Goal: Information Seeking & Learning: Learn about a topic

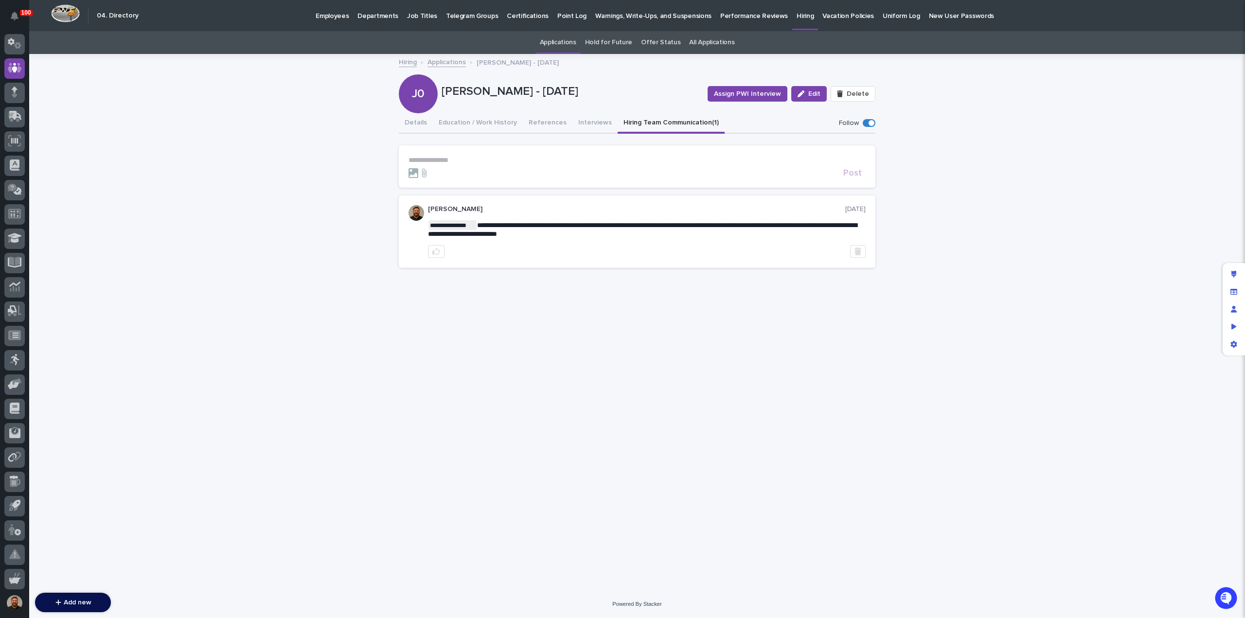
click at [562, 39] on link "Applications" at bounding box center [558, 42] width 36 height 23
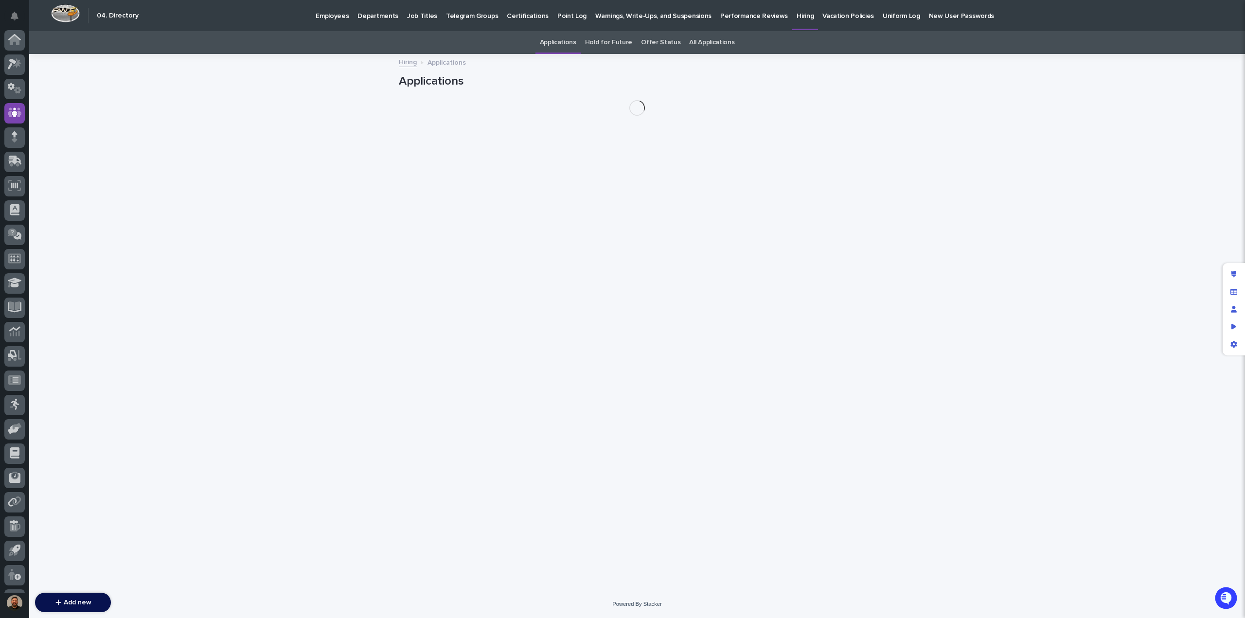
scroll to position [45, 0]
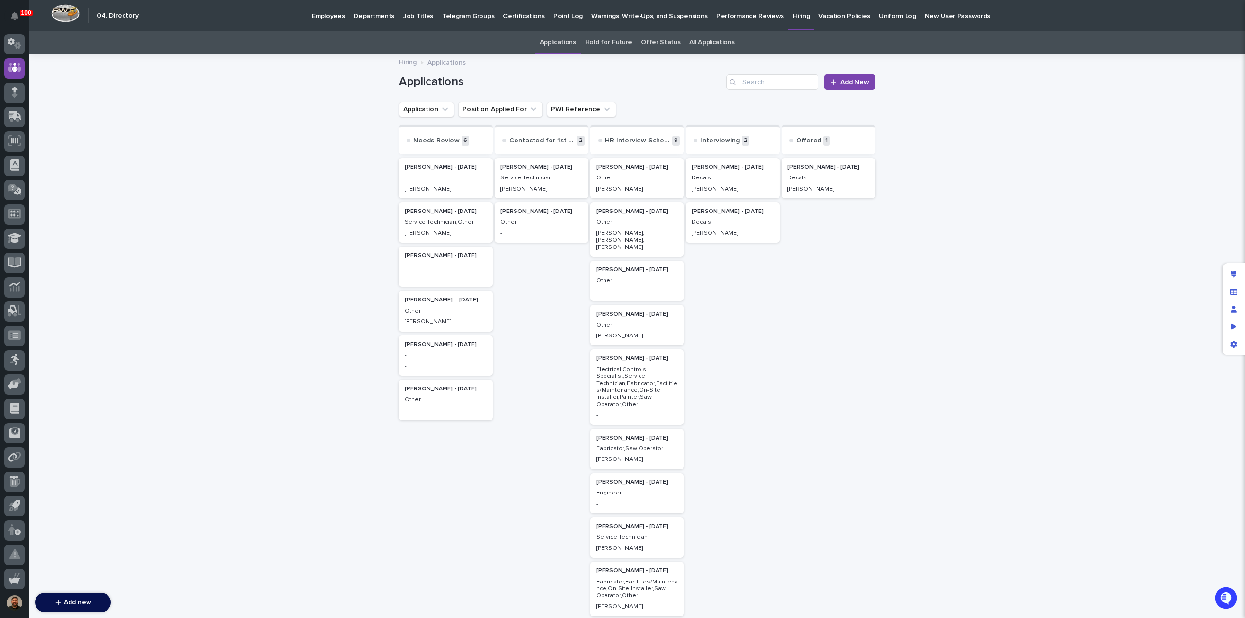
click at [452, 181] on p "-" at bounding box center [446, 178] width 82 height 7
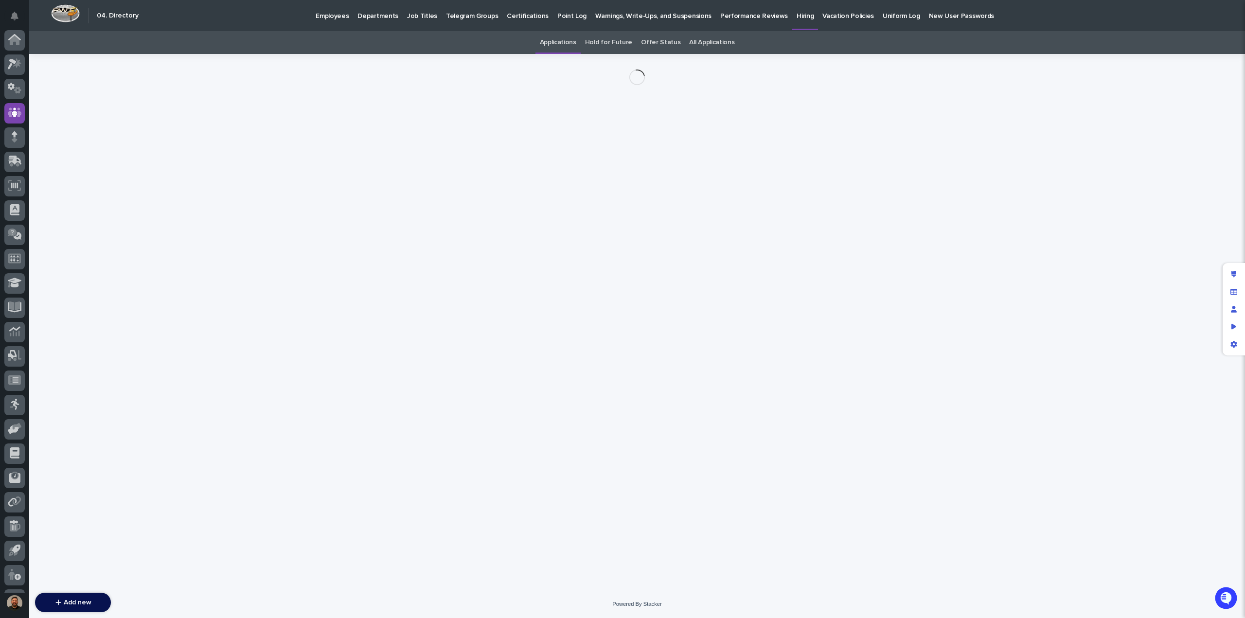
scroll to position [45, 0]
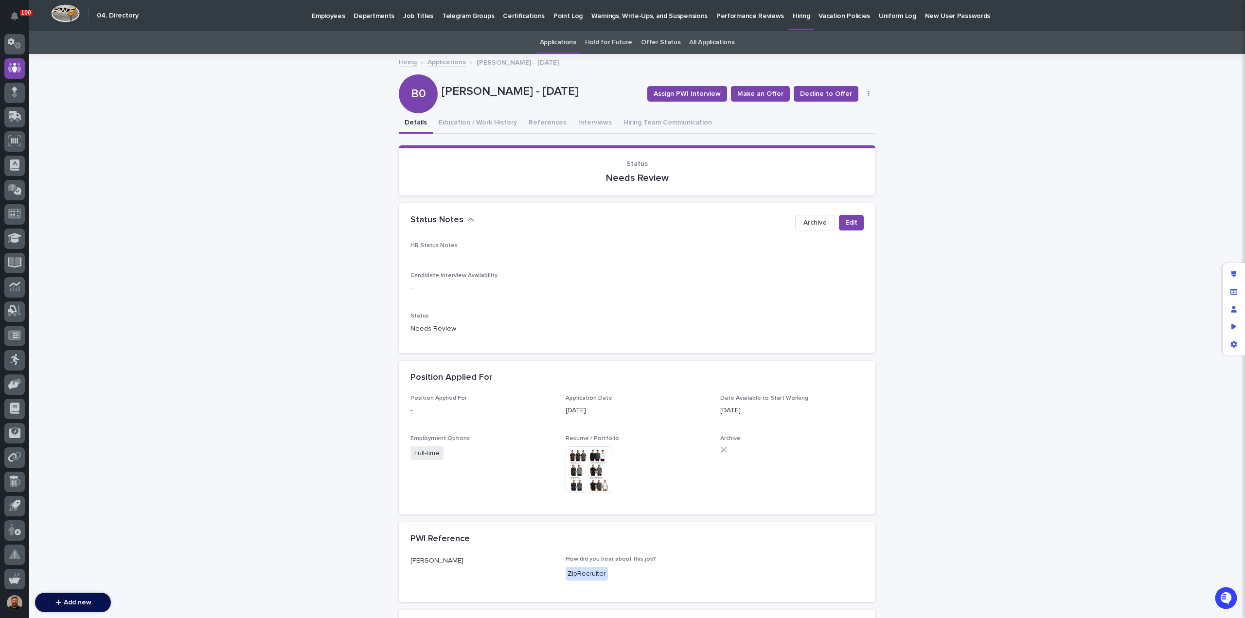
click at [594, 462] on img at bounding box center [589, 469] width 47 height 47
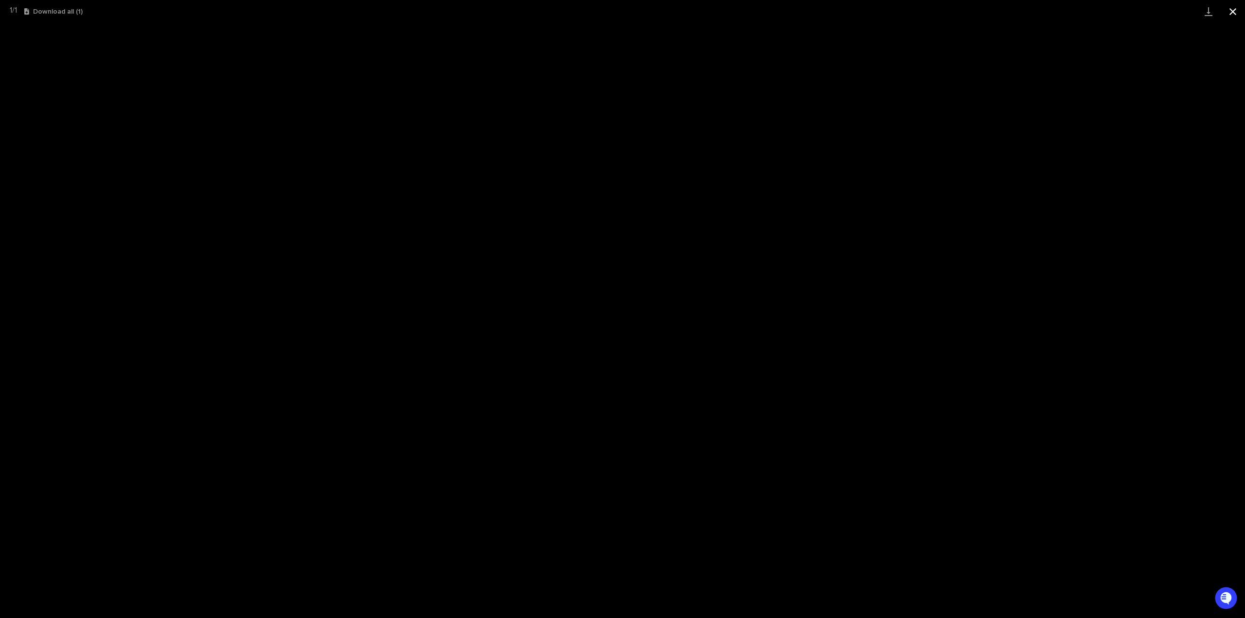
click at [1239, 14] on button "Close gallery" at bounding box center [1233, 11] width 24 height 23
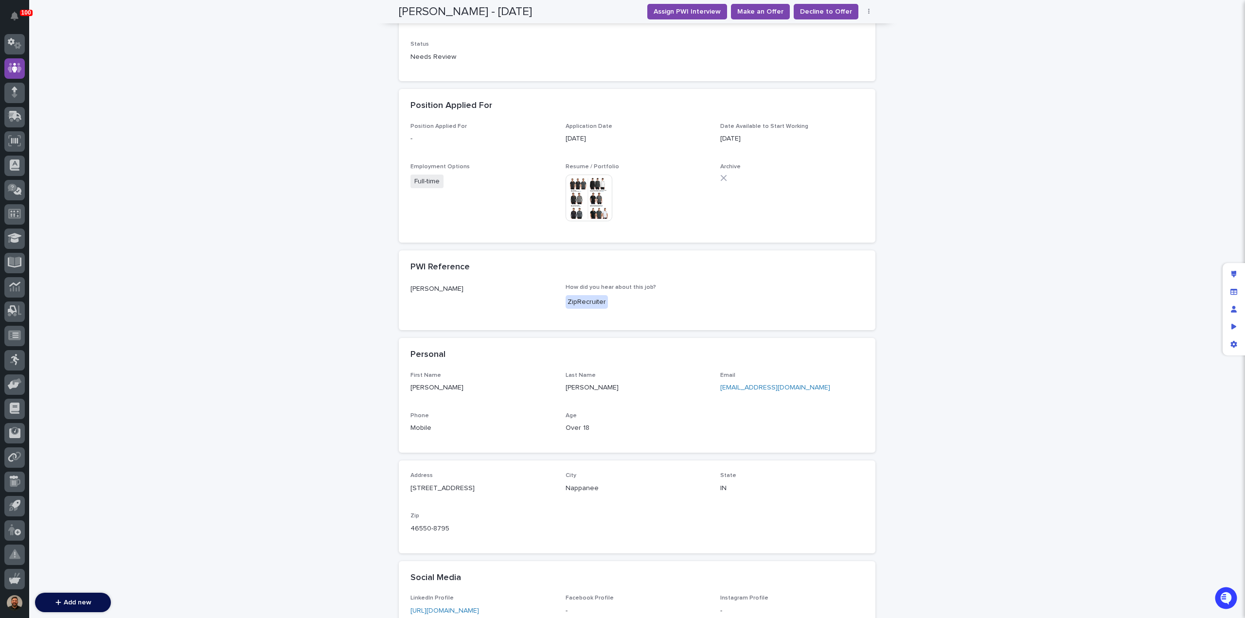
scroll to position [373, 0]
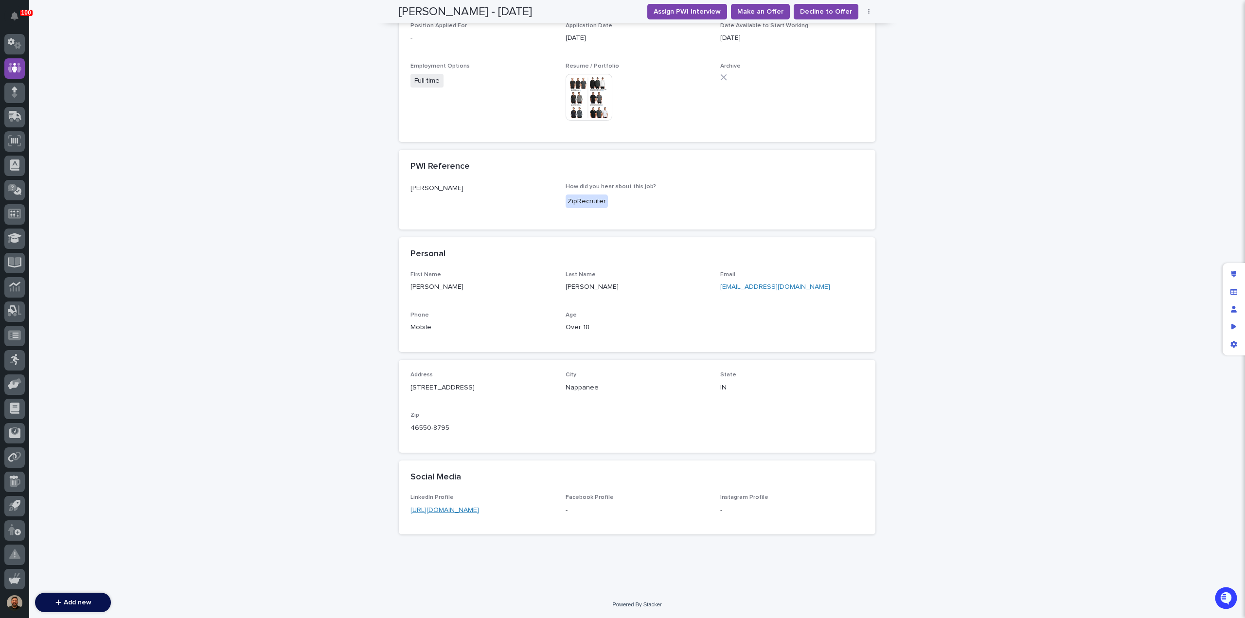
click at [477, 509] on link "[URL][DOMAIN_NAME]" at bounding box center [444, 510] width 69 height 7
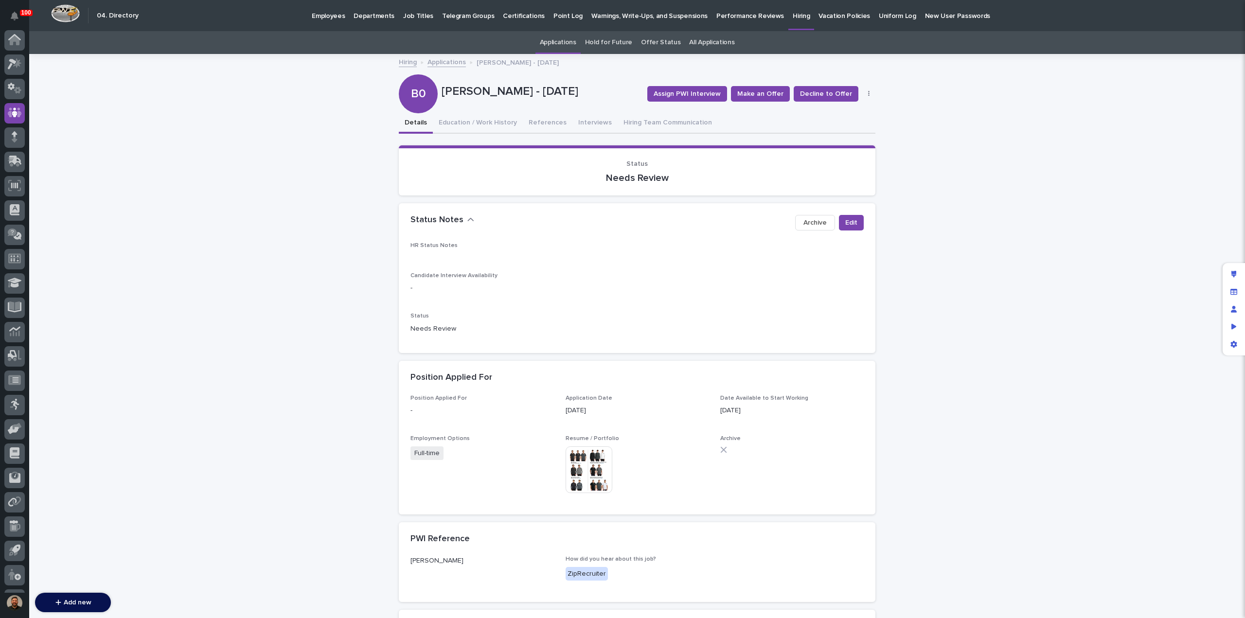
scroll to position [45, 0]
click at [460, 119] on button "Education / Work History" at bounding box center [478, 123] width 90 height 20
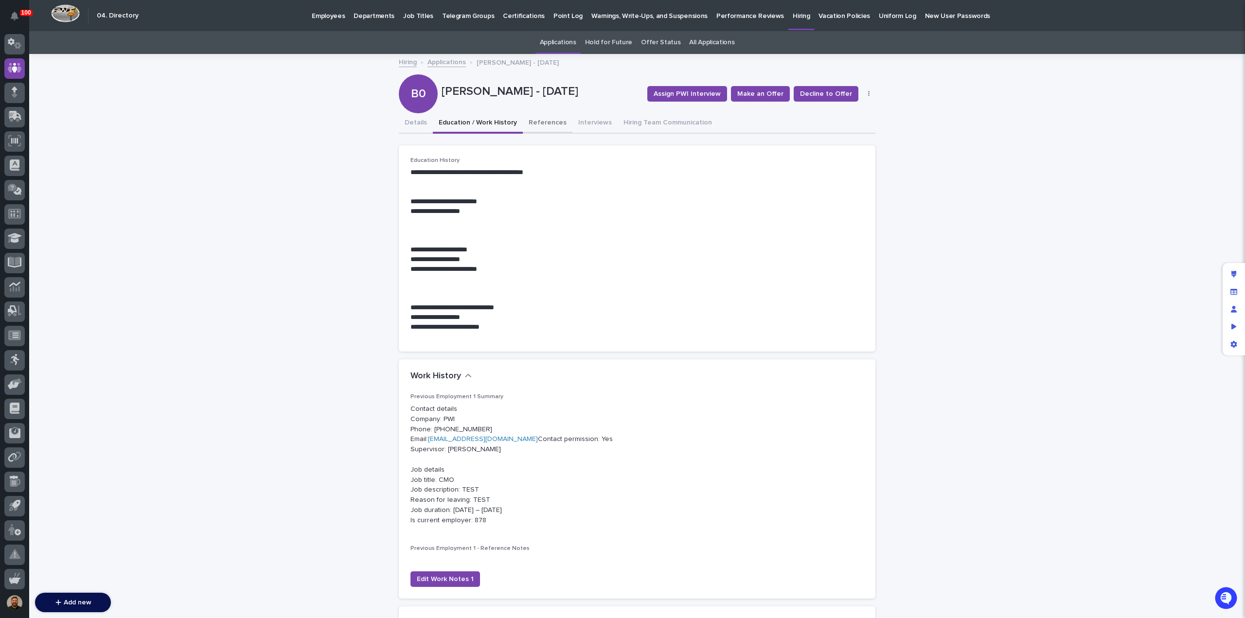
click at [536, 124] on button "References" at bounding box center [548, 123] width 50 height 20
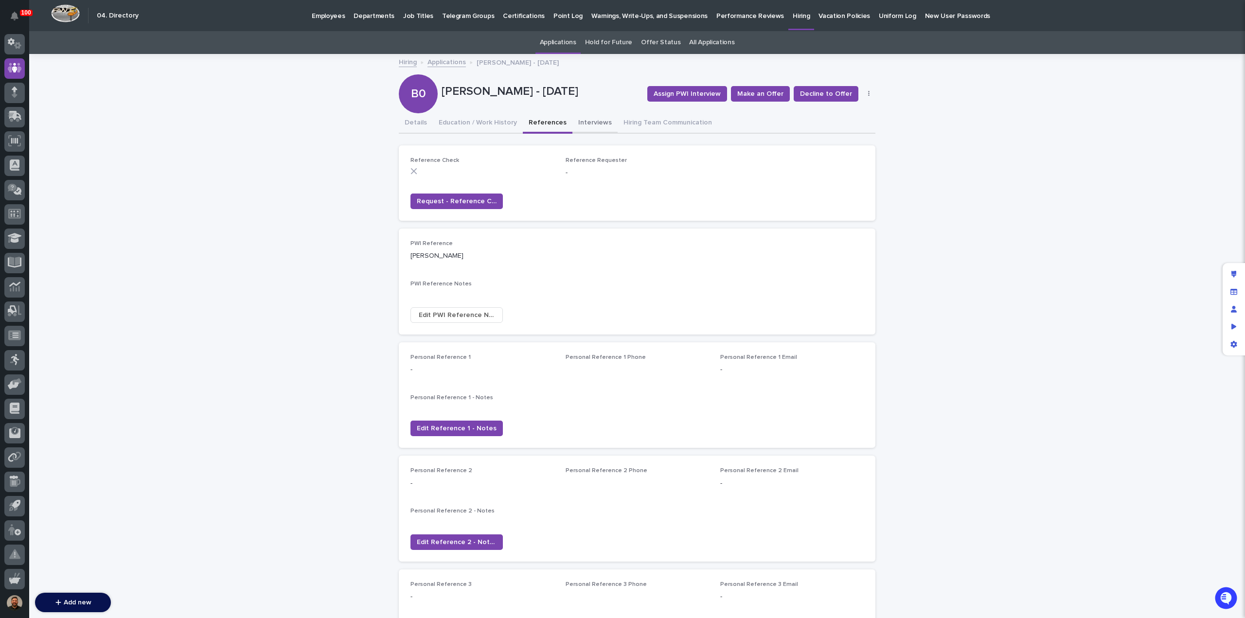
click at [572, 123] on button "Interviews" at bounding box center [594, 123] width 45 height 20
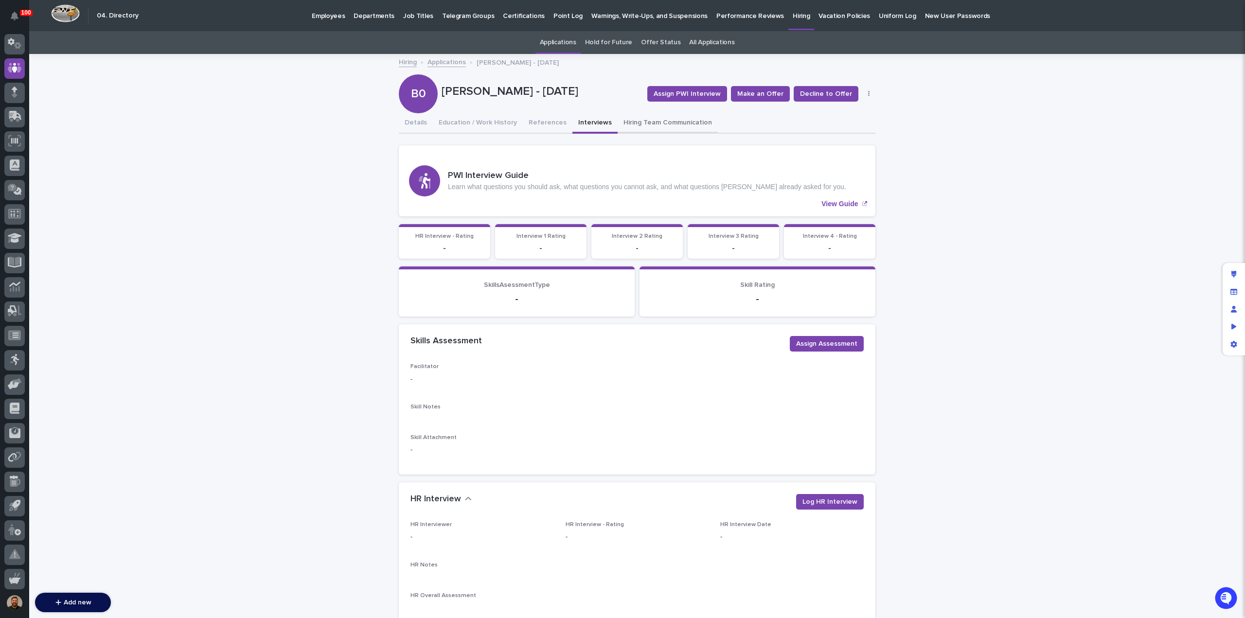
click at [651, 125] on button "Hiring Team Communication" at bounding box center [668, 123] width 100 height 20
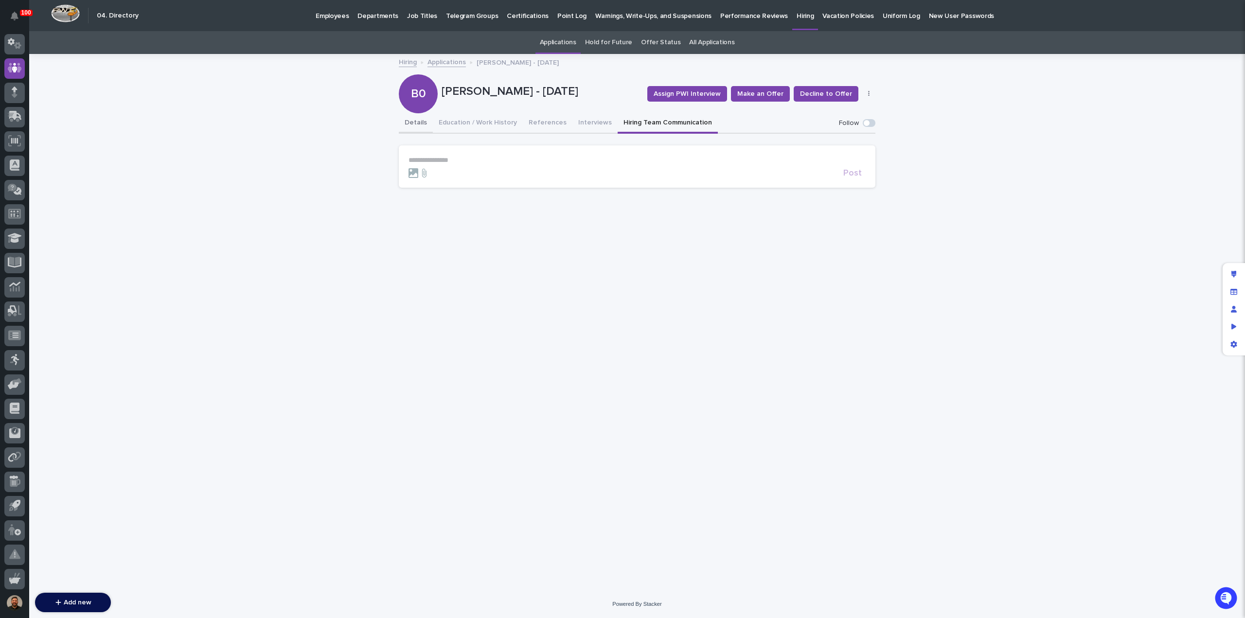
click at [411, 121] on button "Details" at bounding box center [416, 123] width 34 height 20
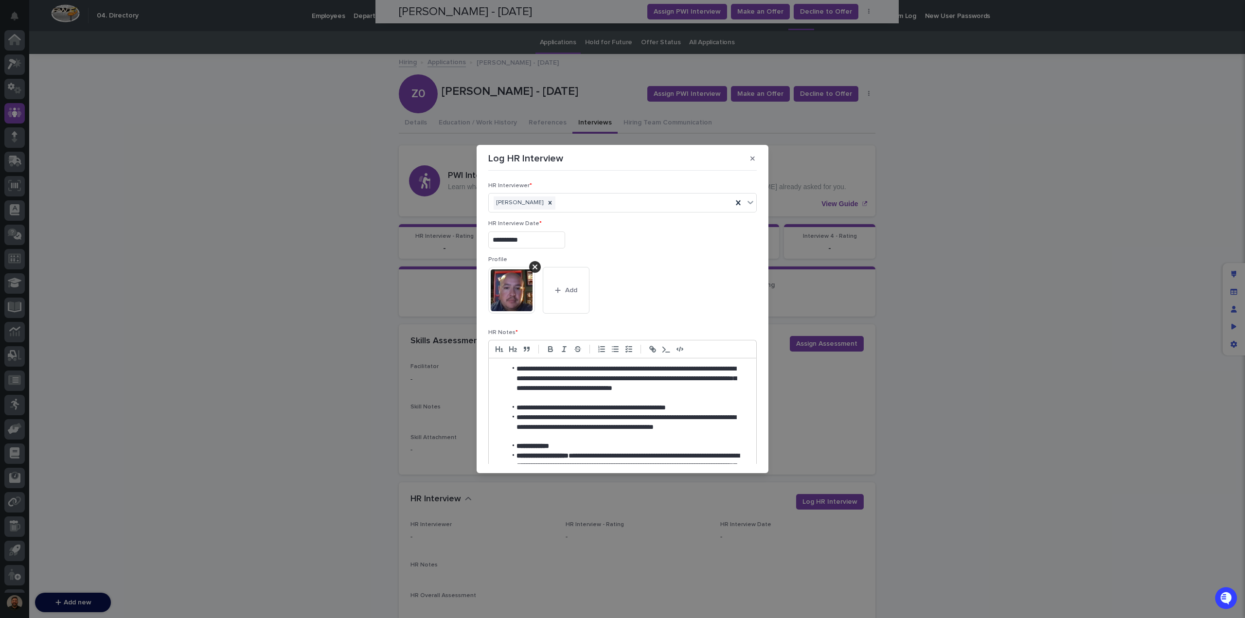
scroll to position [630, 0]
